Goal: Information Seeking & Learning: Learn about a topic

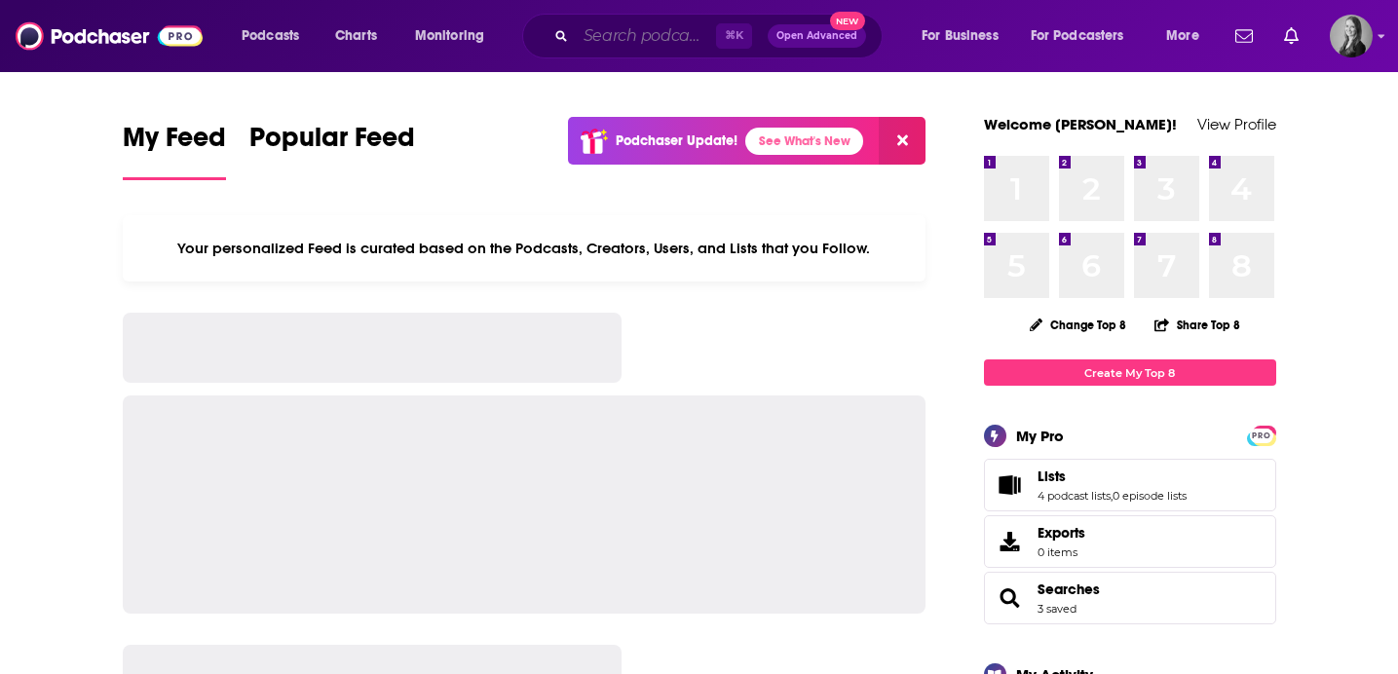
click at [576, 28] on input "Search podcasts, credits, & more..." at bounding box center [646, 35] width 140 height 31
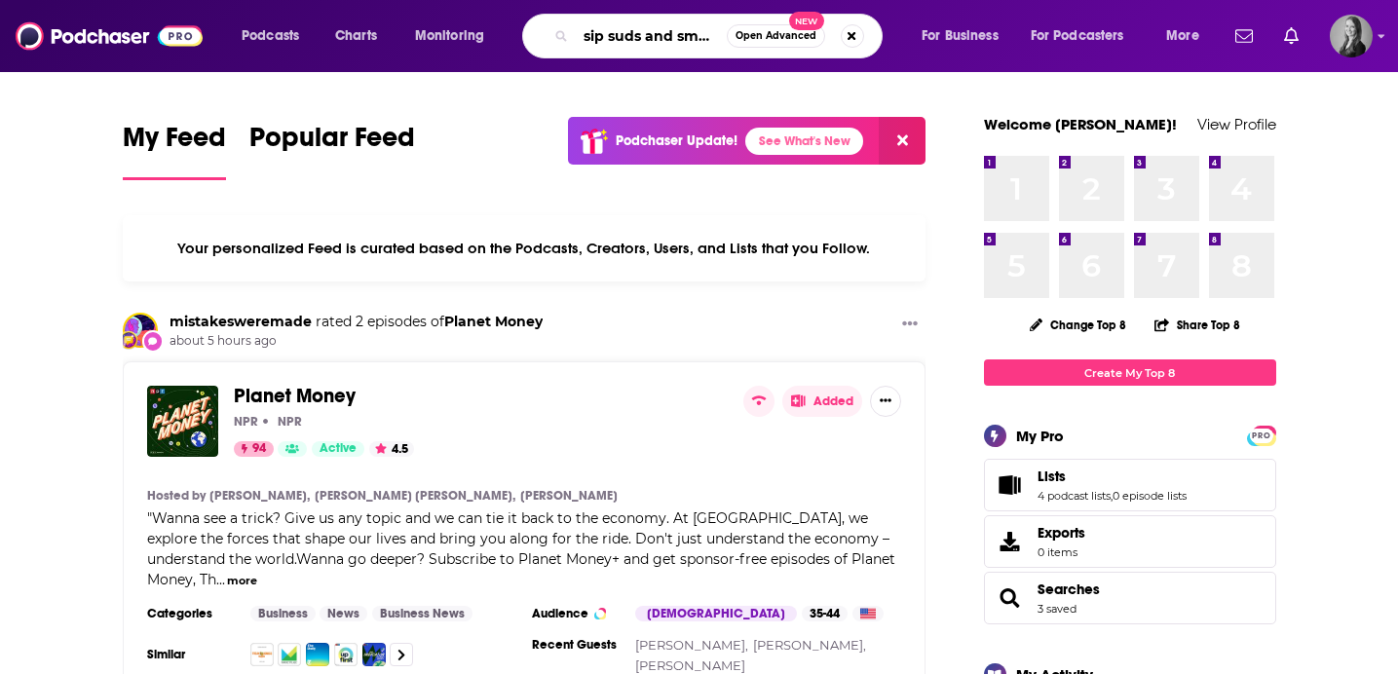
scroll to position [0, 7]
type input "sip suds and smoke"
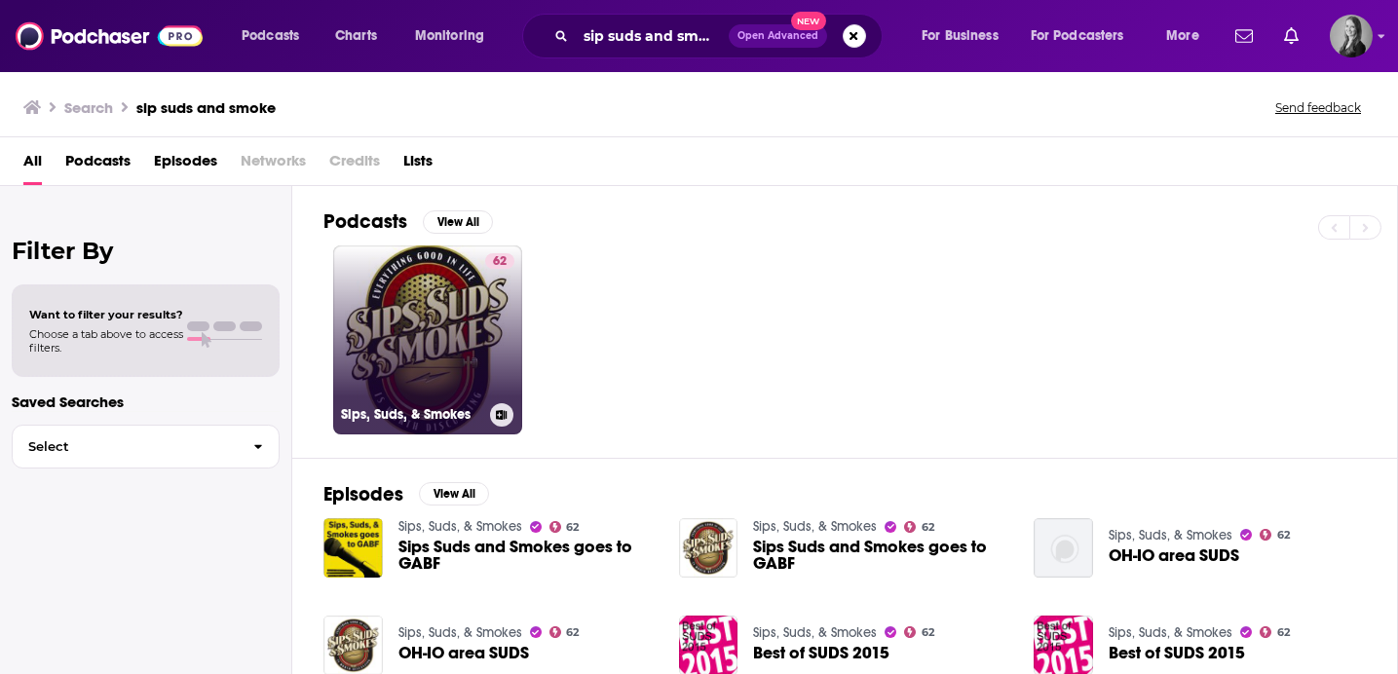
click at [406, 283] on link "62 Sips, Suds, & Smokes" at bounding box center [427, 340] width 189 height 189
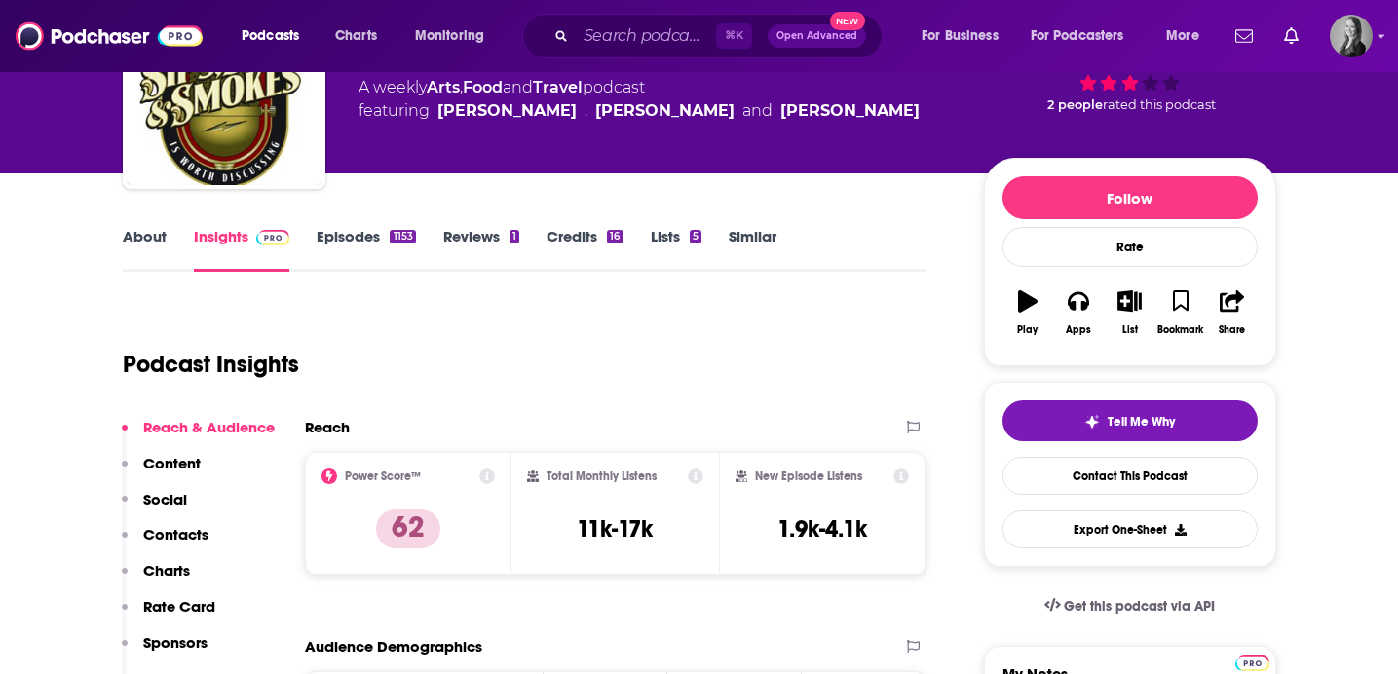
scroll to position [145, 0]
